Goal: Transaction & Acquisition: Book appointment/travel/reservation

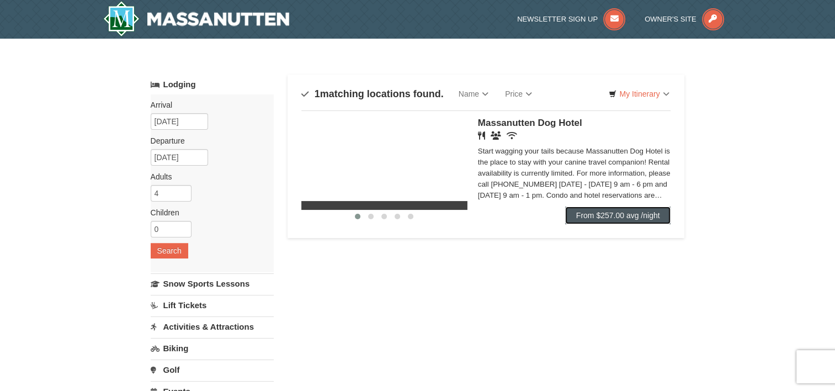
click at [629, 218] on link "From $257.00 avg /night" at bounding box center [618, 215] width 106 height 18
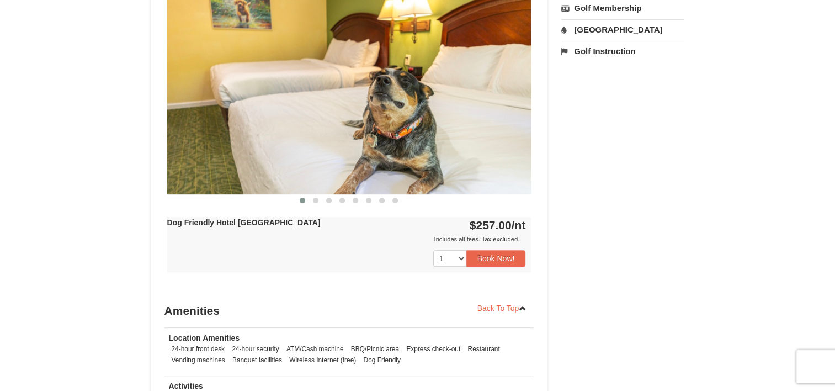
scroll to position [470, 0]
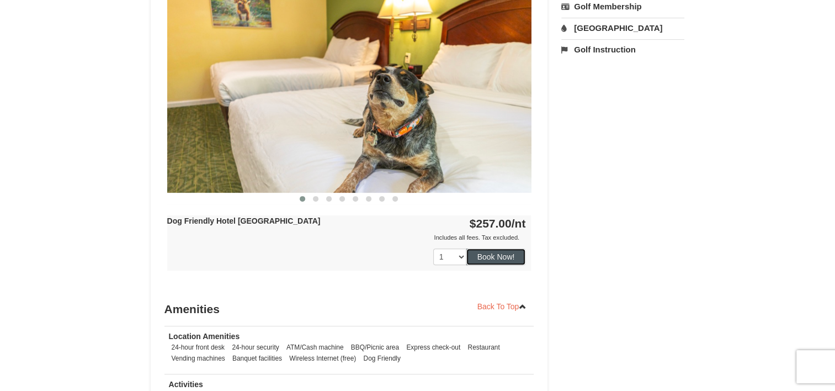
click at [497, 256] on button "Book Now!" at bounding box center [496, 256] width 60 height 17
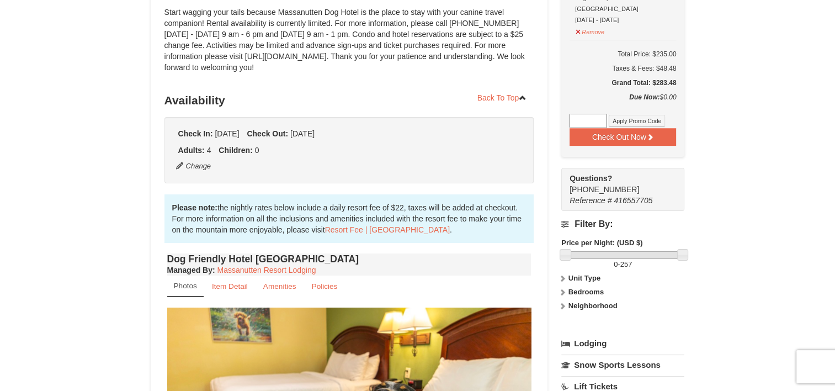
scroll to position [108, 0]
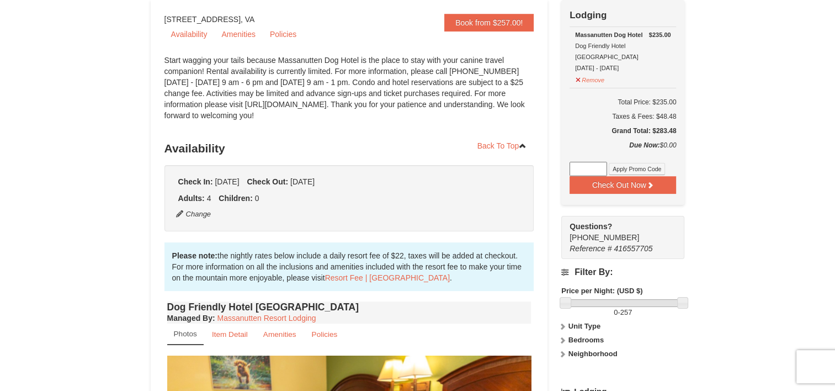
click at [579, 112] on td "Total Price: $235.00 Taxes & Fees: $48.48 Grand Total: $283.48" at bounding box center [623, 114] width 107 height 52
click at [592, 72] on button "Remove" at bounding box center [590, 79] width 30 height 14
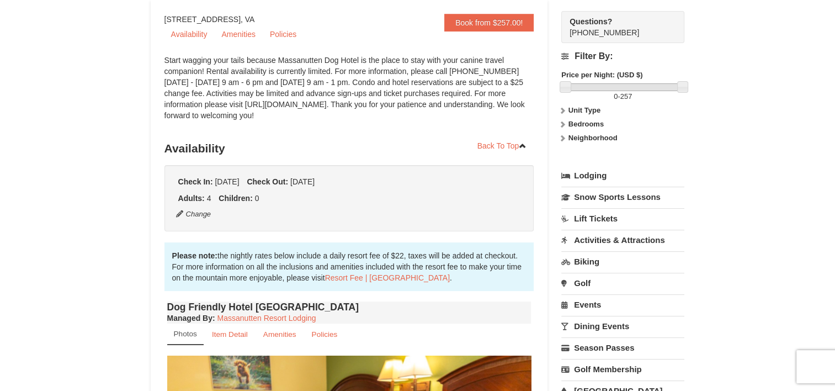
scroll to position [0, 0]
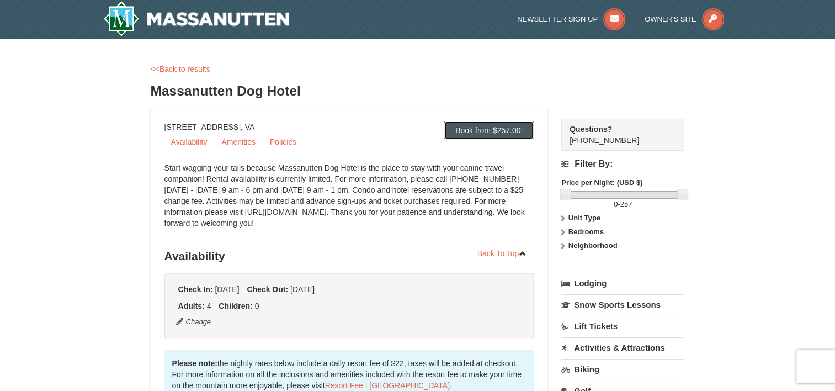
click at [484, 128] on link "Book from $257.00!" at bounding box center [488, 130] width 89 height 18
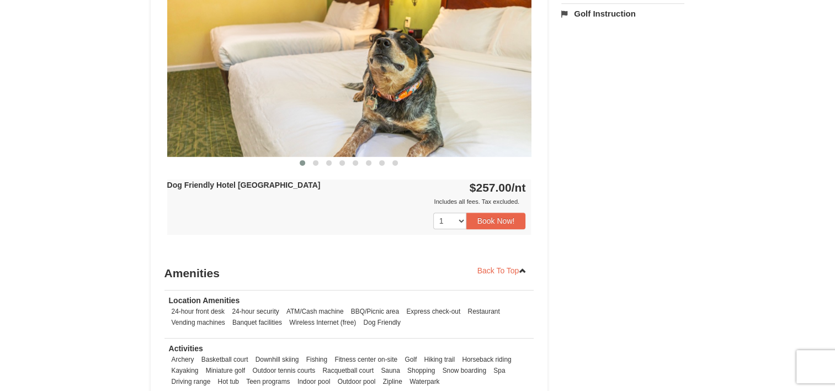
scroll to position [618, 0]
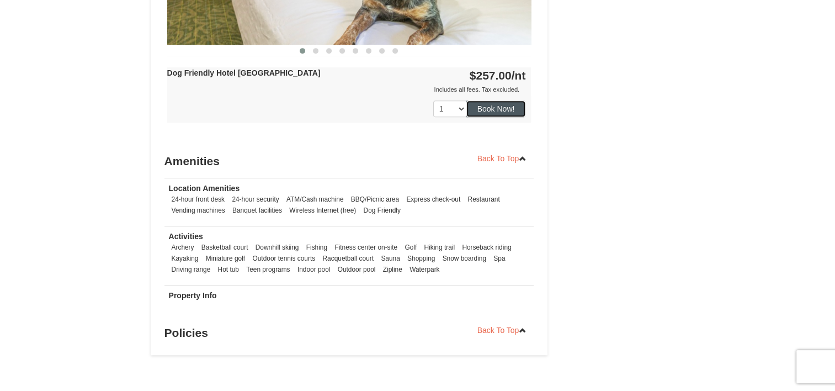
click at [486, 106] on button "Book Now!" at bounding box center [496, 108] width 60 height 17
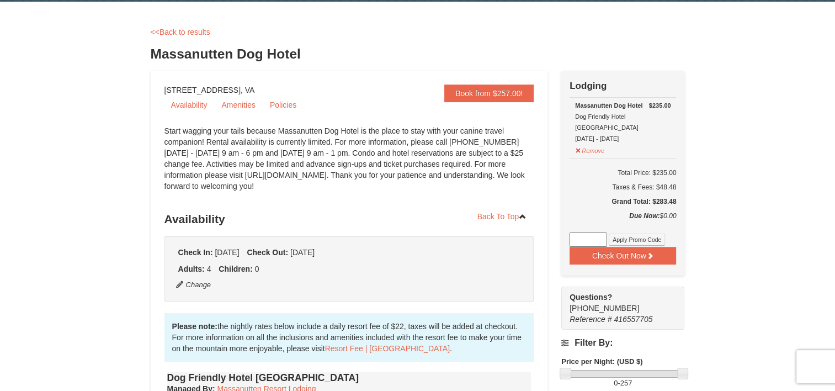
scroll to position [0, 0]
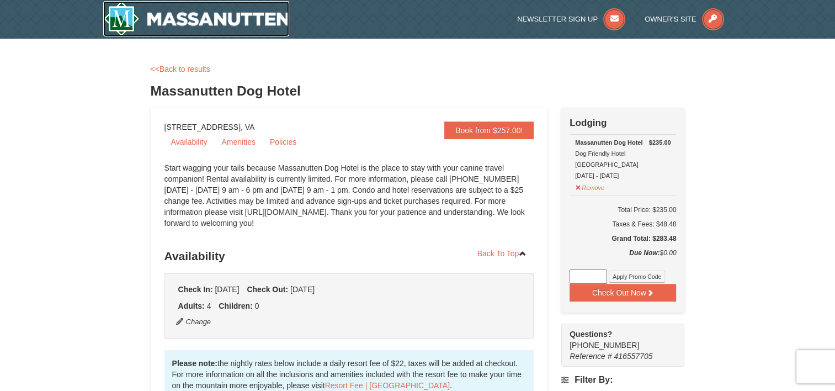
click at [262, 10] on img at bounding box center [196, 18] width 187 height 35
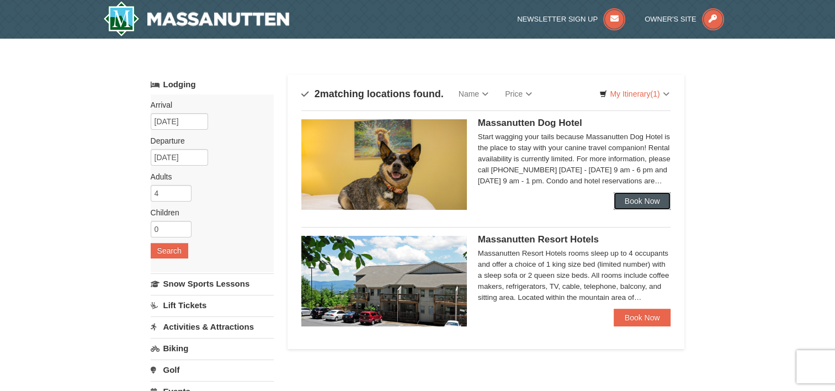
click at [654, 204] on link "Book Now" at bounding box center [642, 201] width 57 height 18
click at [647, 203] on link "Book Now" at bounding box center [642, 201] width 57 height 18
